Goal: Task Accomplishment & Management: Complete application form

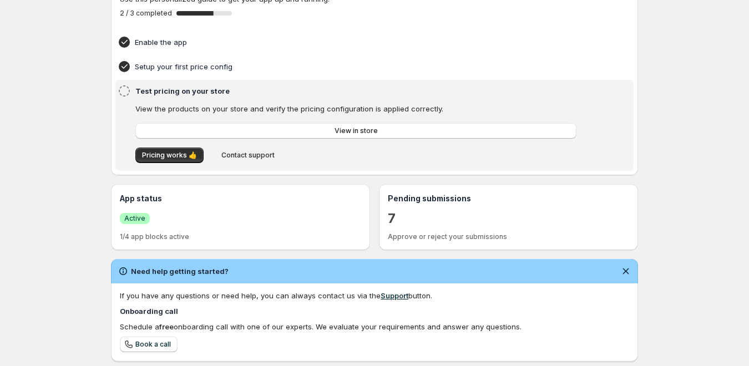
scroll to position [166, 0]
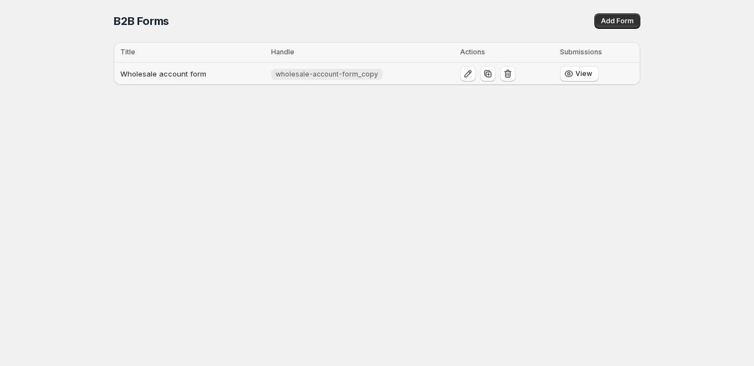
click at [293, 77] on span "wholesale-account-form_copy" at bounding box center [327, 74] width 103 height 9
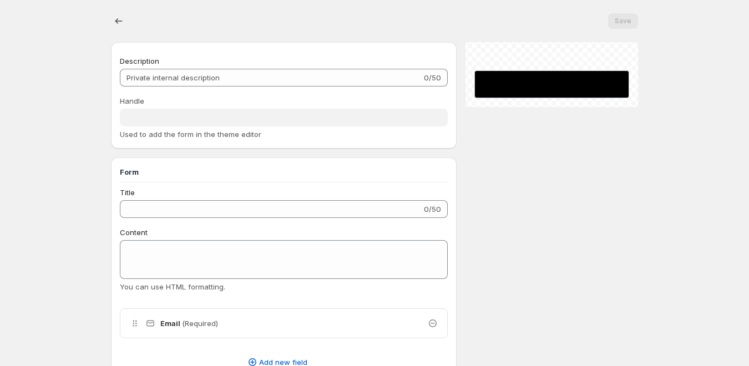
type input "Wholesale account form"
type input "wholesale-account-form_copy"
type input "Register as a Company Account"
type input "Create an Account"
radio input "true"
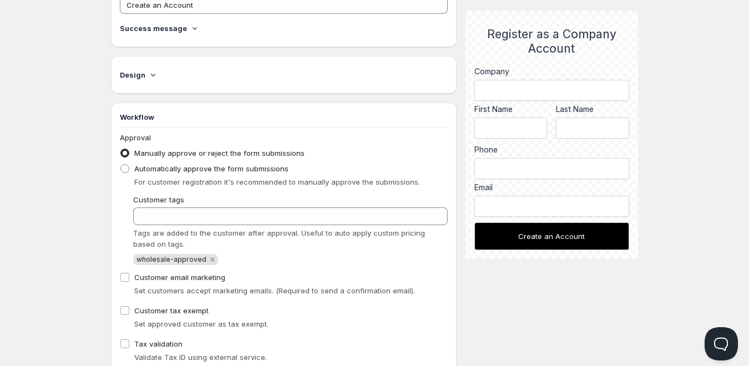
scroll to position [610, 0]
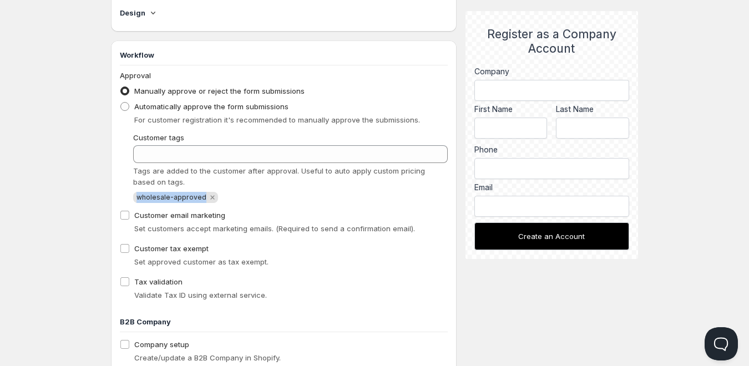
drag, startPoint x: 200, startPoint y: 198, endPoint x: 134, endPoint y: 196, distance: 66.6
click at [134, 196] on span "wholesale-approved" at bounding box center [175, 197] width 85 height 11
copy span "wholesale-approved"
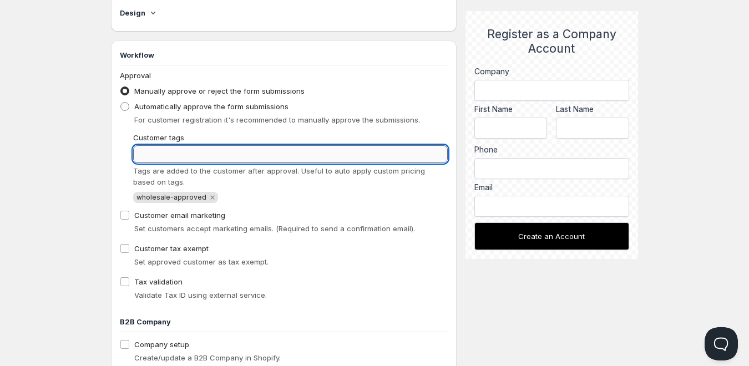
click at [166, 151] on input "Customer tags" at bounding box center [290, 154] width 314 height 18
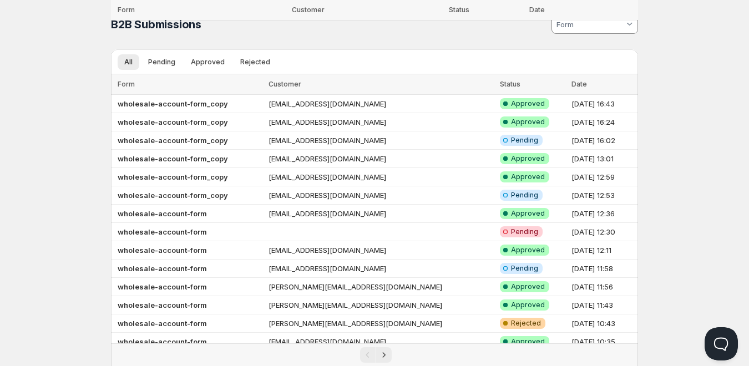
scroll to position [146, 0]
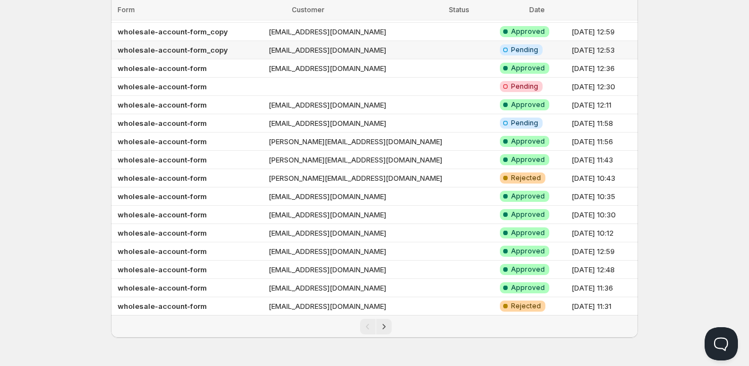
click at [302, 54] on td "[EMAIL_ADDRESS][DOMAIN_NAME]" at bounding box center [380, 50] width 231 height 18
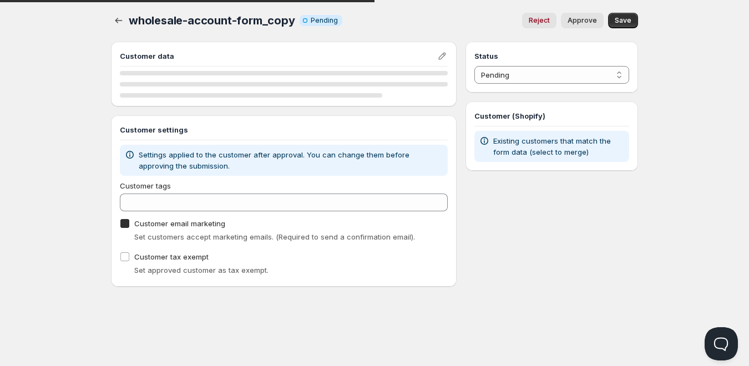
checkbox input "true"
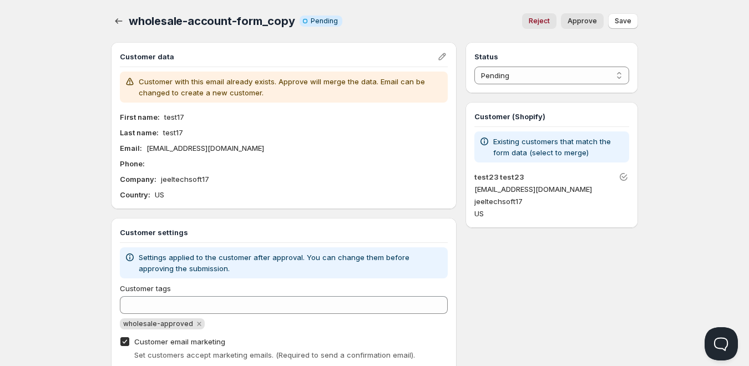
click at [586, 23] on span "Approve" at bounding box center [581, 21] width 29 height 9
select select "1"
click at [617, 21] on span "Save" at bounding box center [623, 21] width 17 height 9
click at [120, 16] on button "button" at bounding box center [119, 21] width 16 height 16
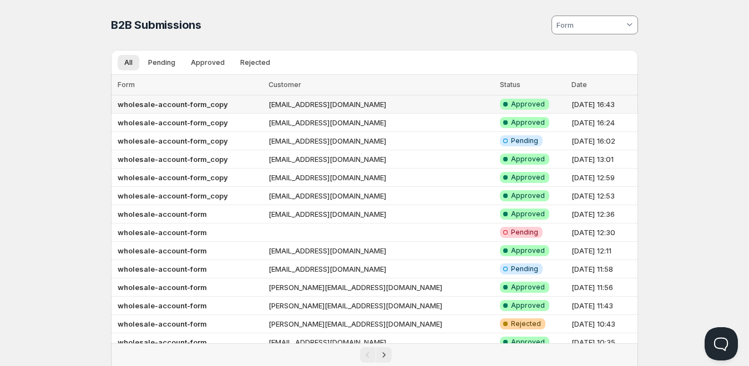
click at [348, 111] on td "[EMAIL_ADDRESS][DOMAIN_NAME]" at bounding box center [380, 104] width 231 height 18
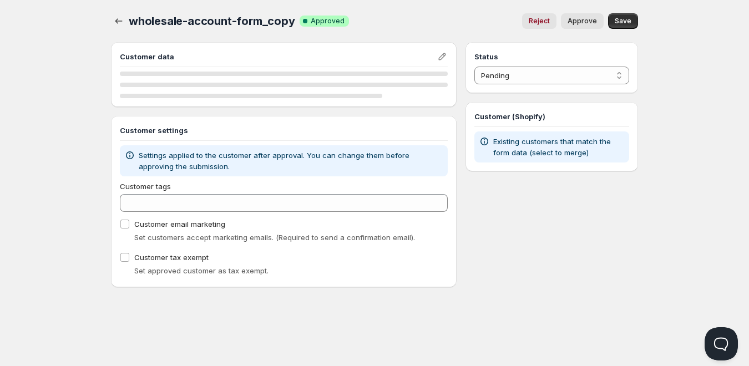
select select "1"
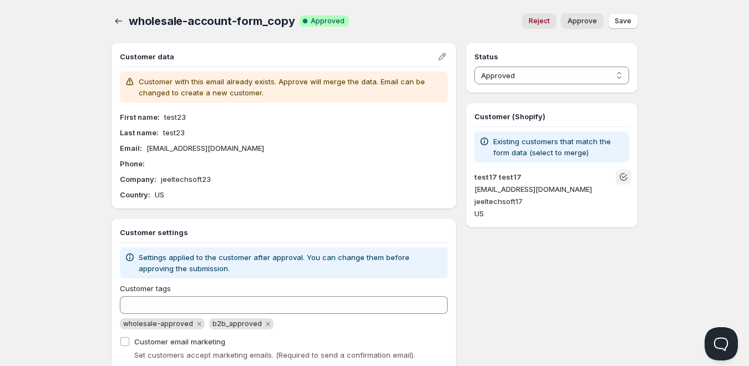
click at [623, 179] on icon "Unlink" at bounding box center [623, 176] width 11 height 11
click at [109, 16] on div "wholesale-account-form_copy. This page is ready wholesale-account-form_copy Suc…" at bounding box center [375, 202] width 554 height 405
click at [111, 18] on button "button" at bounding box center [119, 21] width 16 height 16
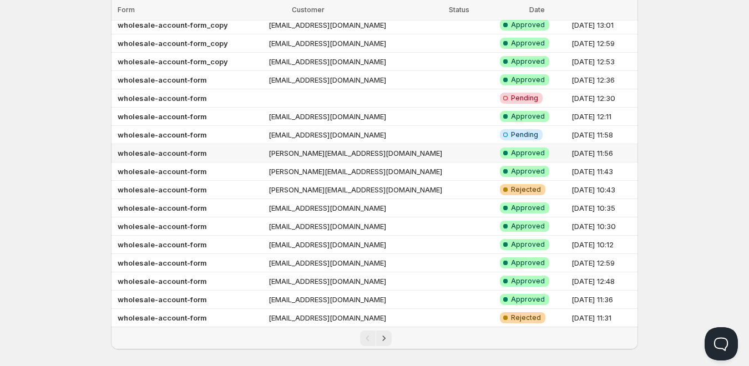
scroll to position [146, 0]
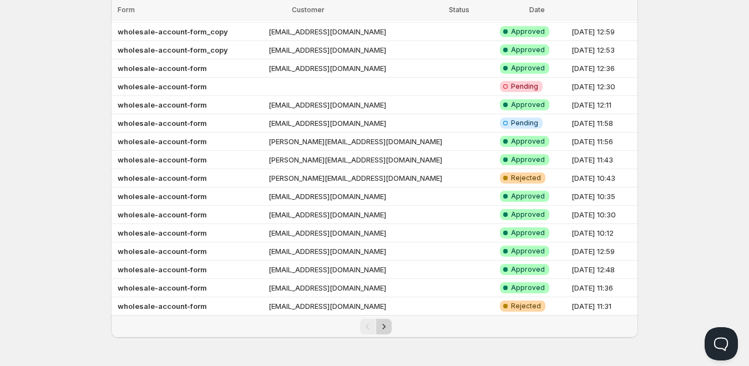
click at [384, 330] on icon "Next" at bounding box center [383, 326] width 11 height 11
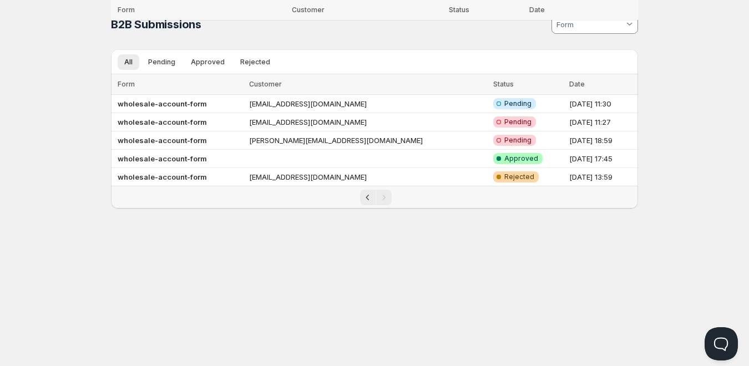
scroll to position [1, 0]
